Goal: Book appointment/travel/reservation

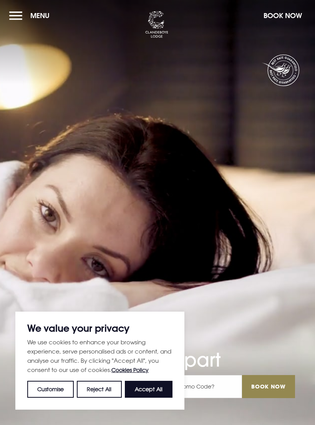
click at [153, 390] on button "Accept All" at bounding box center [149, 389] width 48 height 17
checkbox input "true"
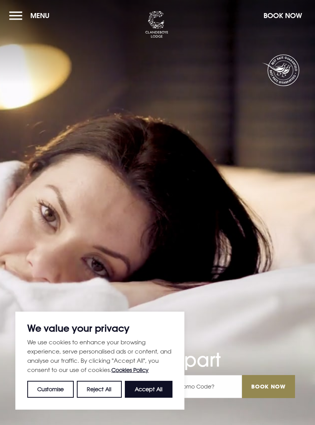
checkbox input "true"
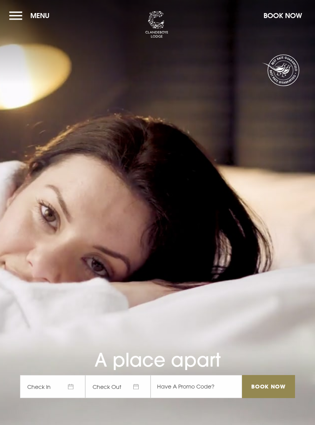
click at [265, 396] on input "Book Now" at bounding box center [268, 386] width 53 height 23
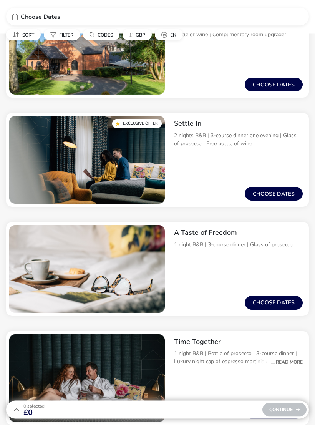
scroll to position [363, 0]
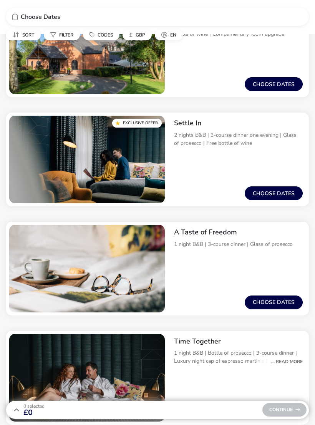
click at [270, 304] on button "Choose dates" at bounding box center [274, 303] width 58 height 14
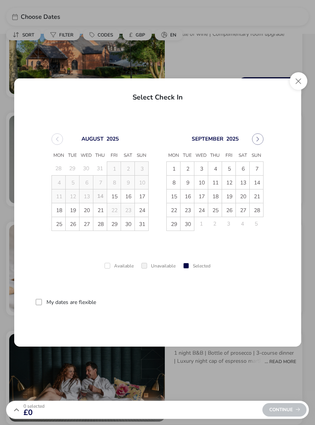
click at [133, 217] on td "23" at bounding box center [128, 210] width 14 height 14
click at [300, 84] on button "Close" at bounding box center [299, 81] width 18 height 18
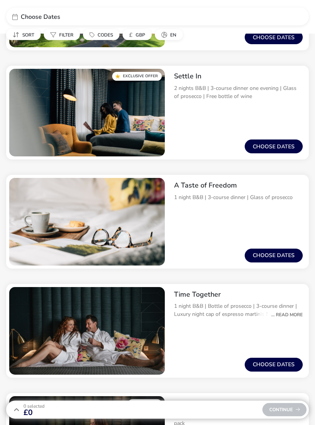
scroll to position [412, 0]
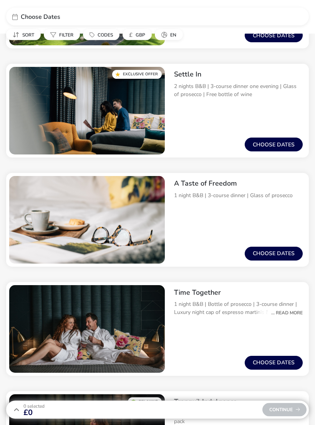
click at [273, 364] on button "Choose dates" at bounding box center [274, 363] width 58 height 14
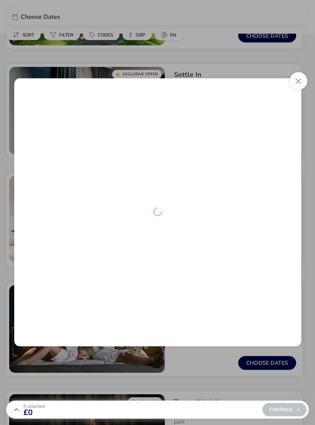
scroll to position [412, 0]
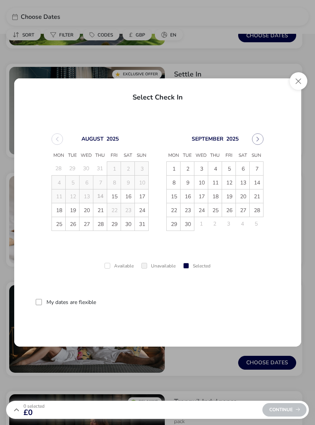
click at [299, 86] on button "Close" at bounding box center [299, 81] width 18 height 18
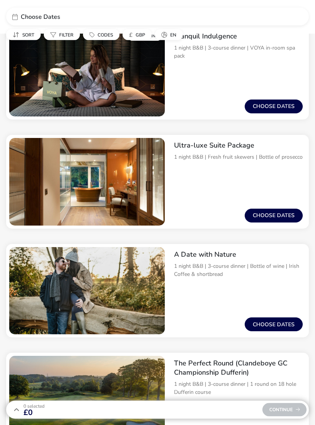
scroll to position [778, 0]
click at [276, 323] on button "Choose dates" at bounding box center [274, 325] width 58 height 14
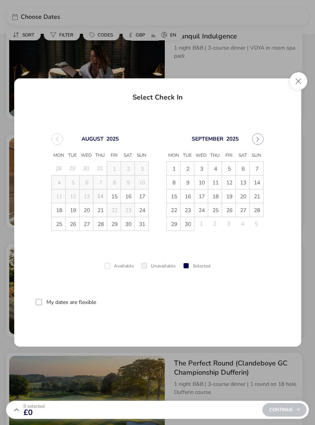
click at [301, 88] on button "Close" at bounding box center [299, 81] width 18 height 18
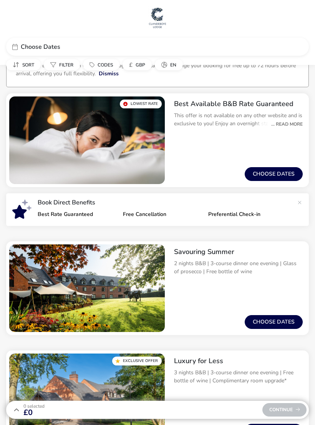
scroll to position [0, 0]
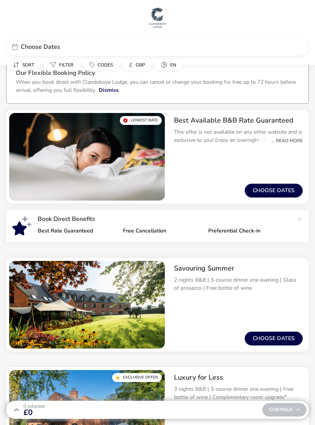
click at [271, 190] on button "Choose dates" at bounding box center [274, 191] width 58 height 14
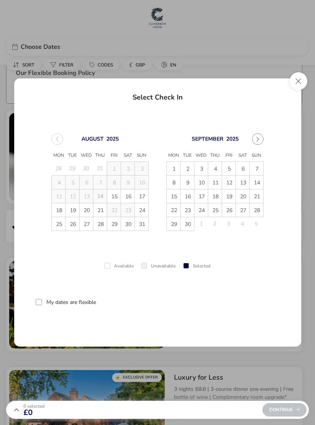
click at [296, 80] on button "Close" at bounding box center [299, 81] width 18 height 18
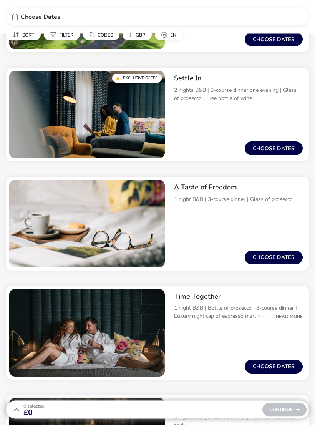
scroll to position [409, 0]
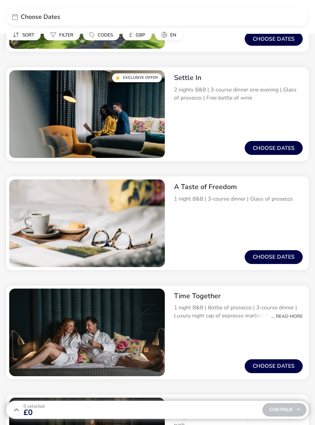
click at [275, 257] on button "Choose dates" at bounding box center [274, 257] width 58 height 14
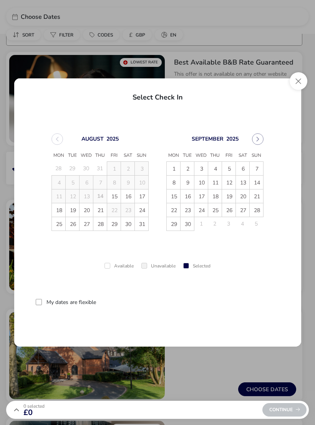
scroll to position [0, 0]
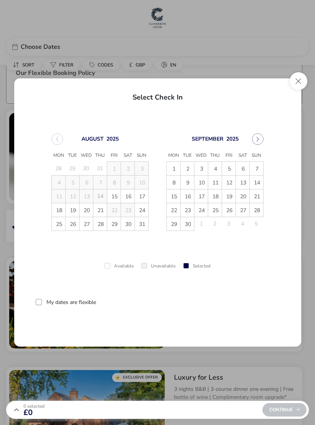
click at [298, 87] on button "Close" at bounding box center [299, 81] width 18 height 18
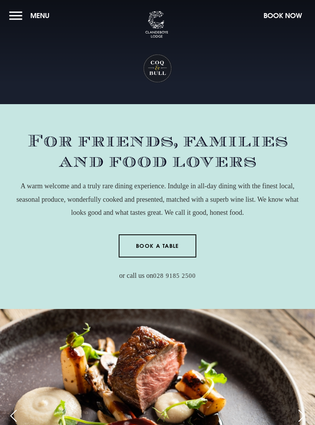
click at [157, 246] on link "Book a Table" at bounding box center [158, 245] width 78 height 23
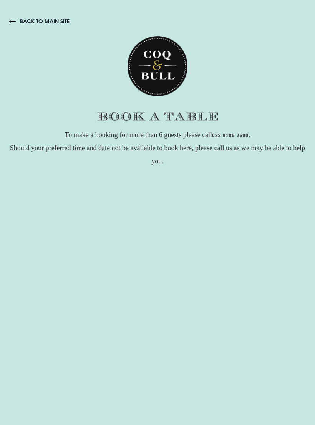
checkbox input "true"
